Goal: Information Seeking & Learning: Check status

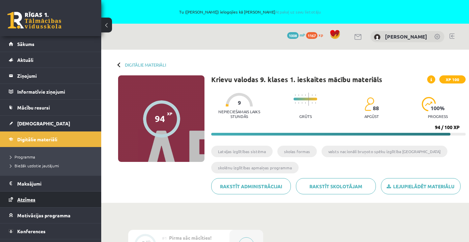
click at [25, 199] on span "Atzīmes" at bounding box center [26, 199] width 18 height 6
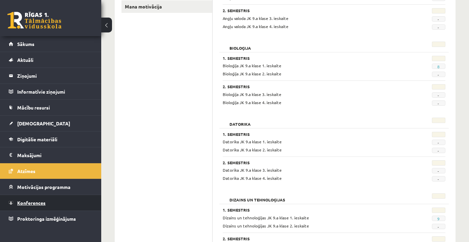
scroll to position [170, 0]
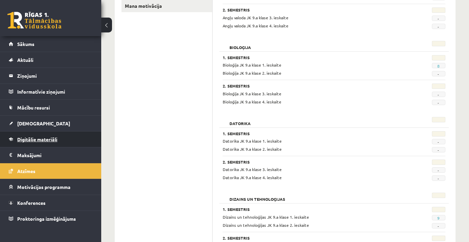
click at [47, 142] on link "Digitālie materiāli" at bounding box center [51, 139] width 84 height 16
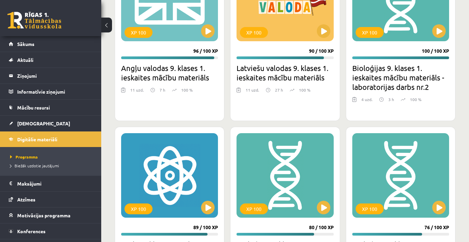
scroll to position [702, 0]
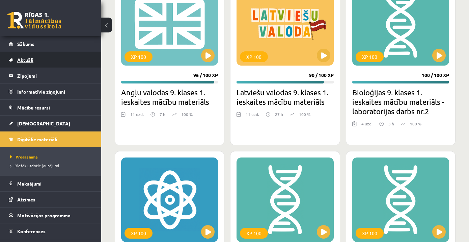
click at [30, 63] on link "Aktuāli" at bounding box center [51, 60] width 84 height 16
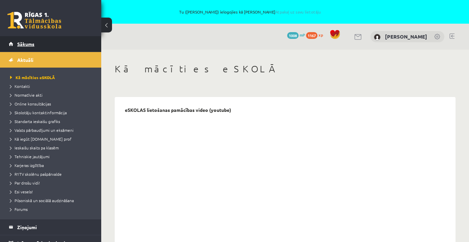
click at [21, 46] on span "Sākums" at bounding box center [25, 44] width 17 height 6
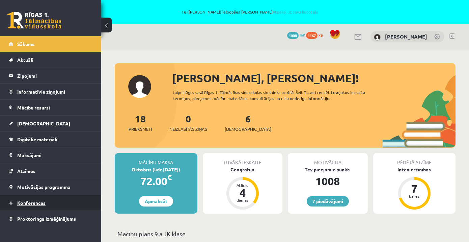
click at [35, 203] on span "Konferences" at bounding box center [31, 202] width 28 height 6
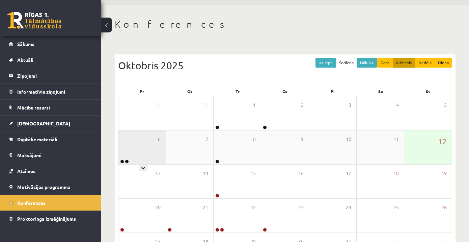
scroll to position [54, 0]
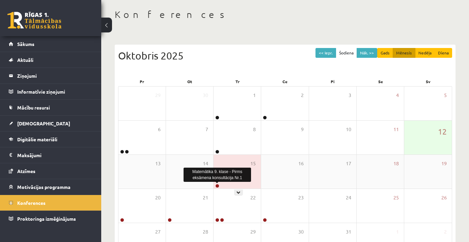
click at [217, 185] on link at bounding box center [217, 186] width 4 height 4
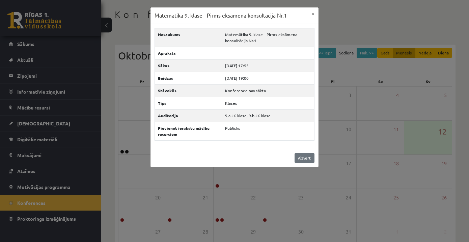
click at [305, 157] on link "Aizvērt" at bounding box center [305, 158] width 20 height 10
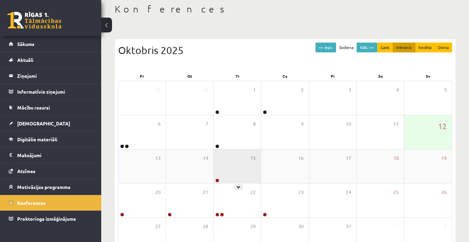
scroll to position [62, 0]
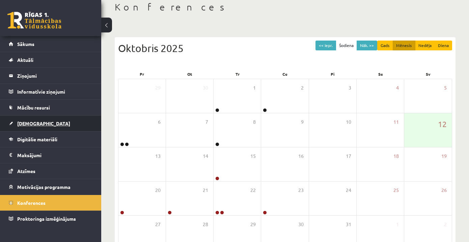
click at [28, 126] on span "[DEMOGRAPHIC_DATA]" at bounding box center [43, 123] width 53 height 6
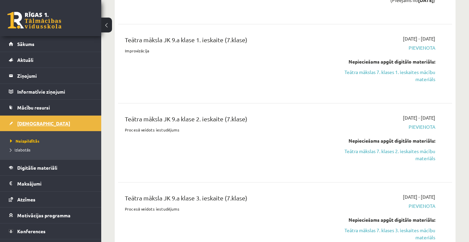
scroll to position [842, 0]
click at [22, 149] on span "Izlabotās" at bounding box center [20, 149] width 20 height 5
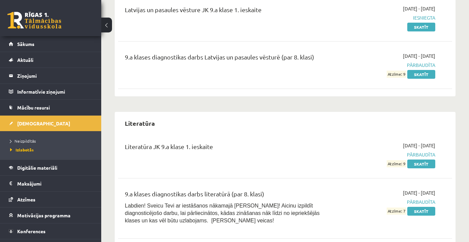
scroll to position [1114, 0]
click at [27, 149] on span "Izlabotās" at bounding box center [22, 149] width 24 height 5
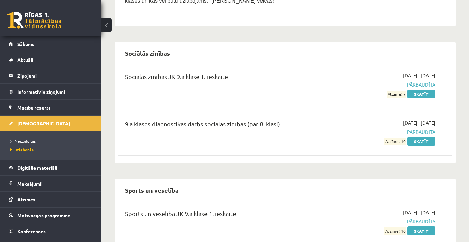
scroll to position [1343, 0]
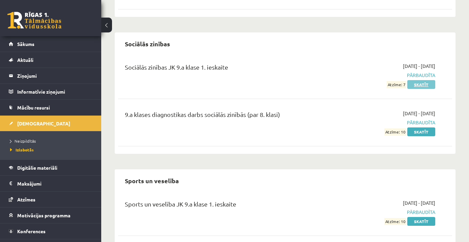
click at [430, 82] on link "Skatīt" at bounding box center [421, 84] width 28 height 9
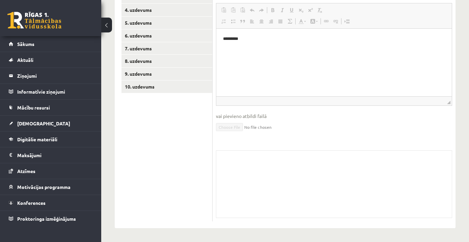
scroll to position [167, -1]
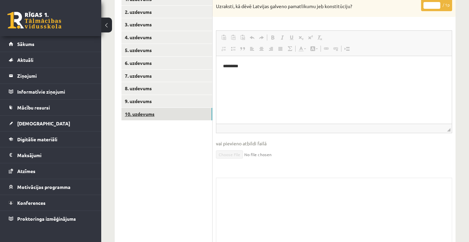
click at [147, 111] on link "10. uzdevums" at bounding box center [166, 114] width 91 height 12
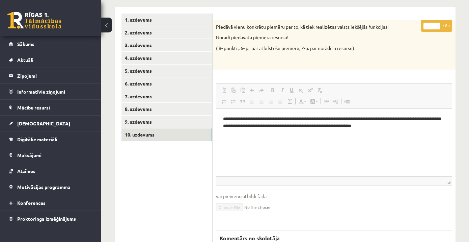
scroll to position [117, 0]
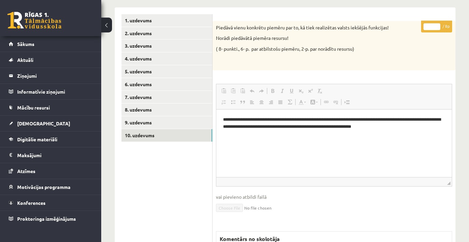
drag, startPoint x: 217, startPoint y: 37, endPoint x: 293, endPoint y: 42, distance: 76.4
click at [290, 40] on p "Norādi piedāvātā piemēra resursu!" at bounding box center [317, 38] width 202 height 7
